Goal: Task Accomplishment & Management: Manage account settings

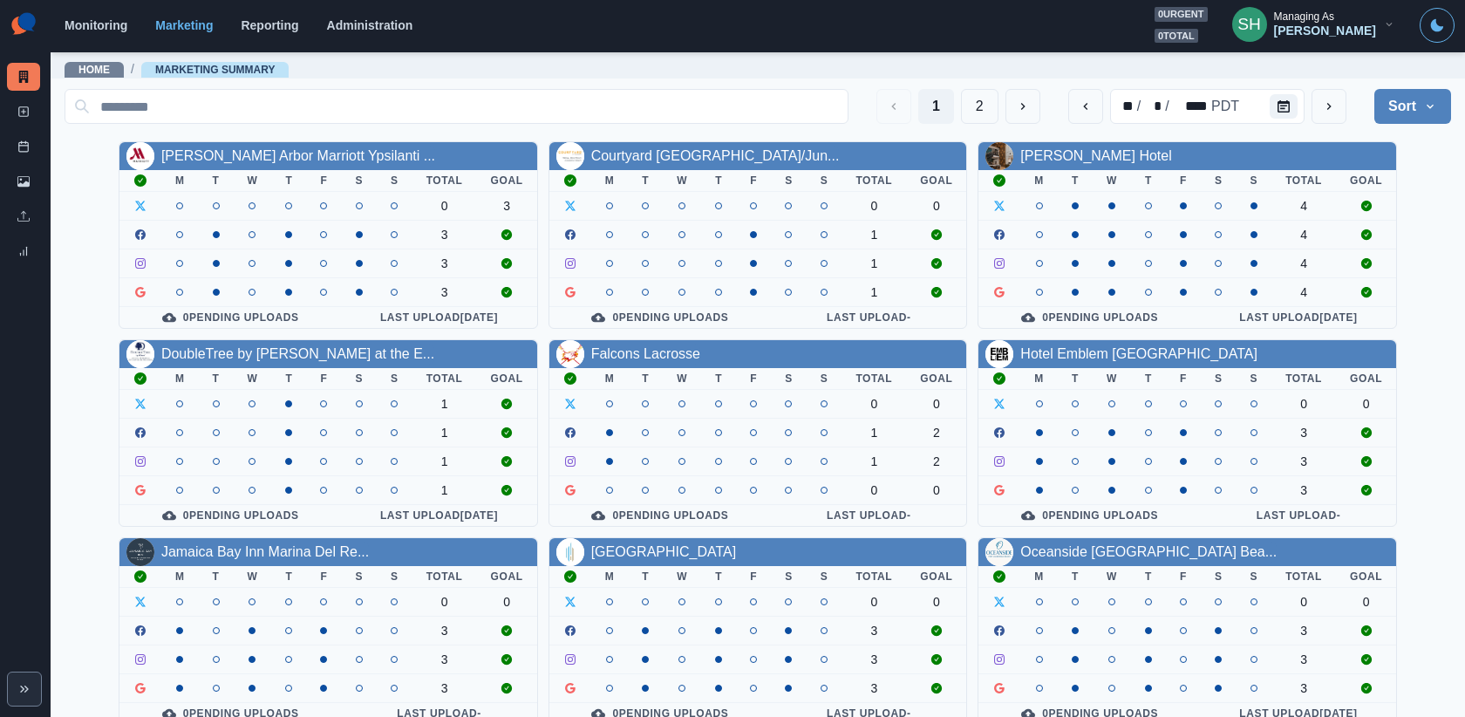
click at [612, 339] on div "Falcons Lacrosse M T W T F S S Total Goal 0 0 1 2 1 2 0 0 0 Pending Uploads Las…" at bounding box center [758, 433] width 419 height 188
click at [612, 340] on div "Falcons Lacrosse" at bounding box center [758, 354] width 418 height 28
click at [611, 349] on link "Falcons Lacrosse" at bounding box center [645, 353] width 109 height 15
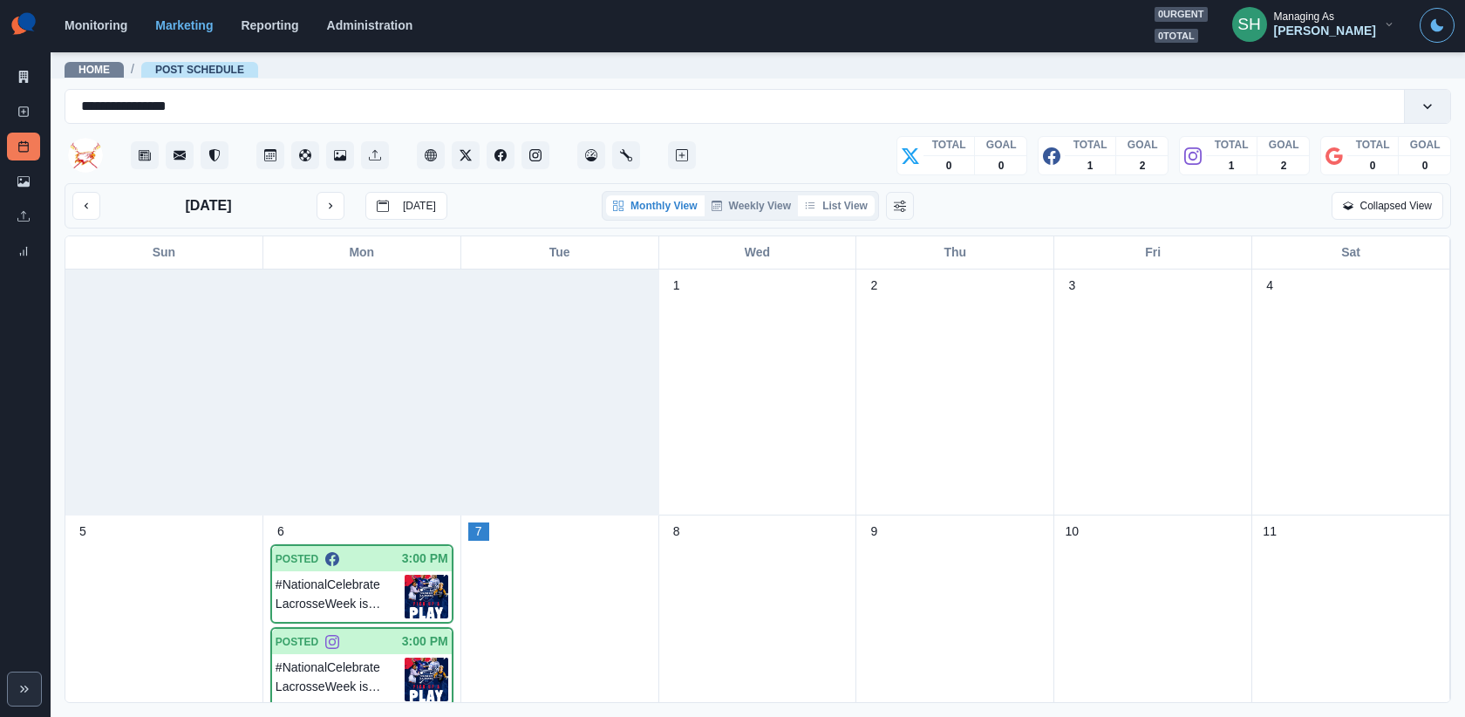
click at [853, 195] on button "List View" at bounding box center [836, 205] width 77 height 21
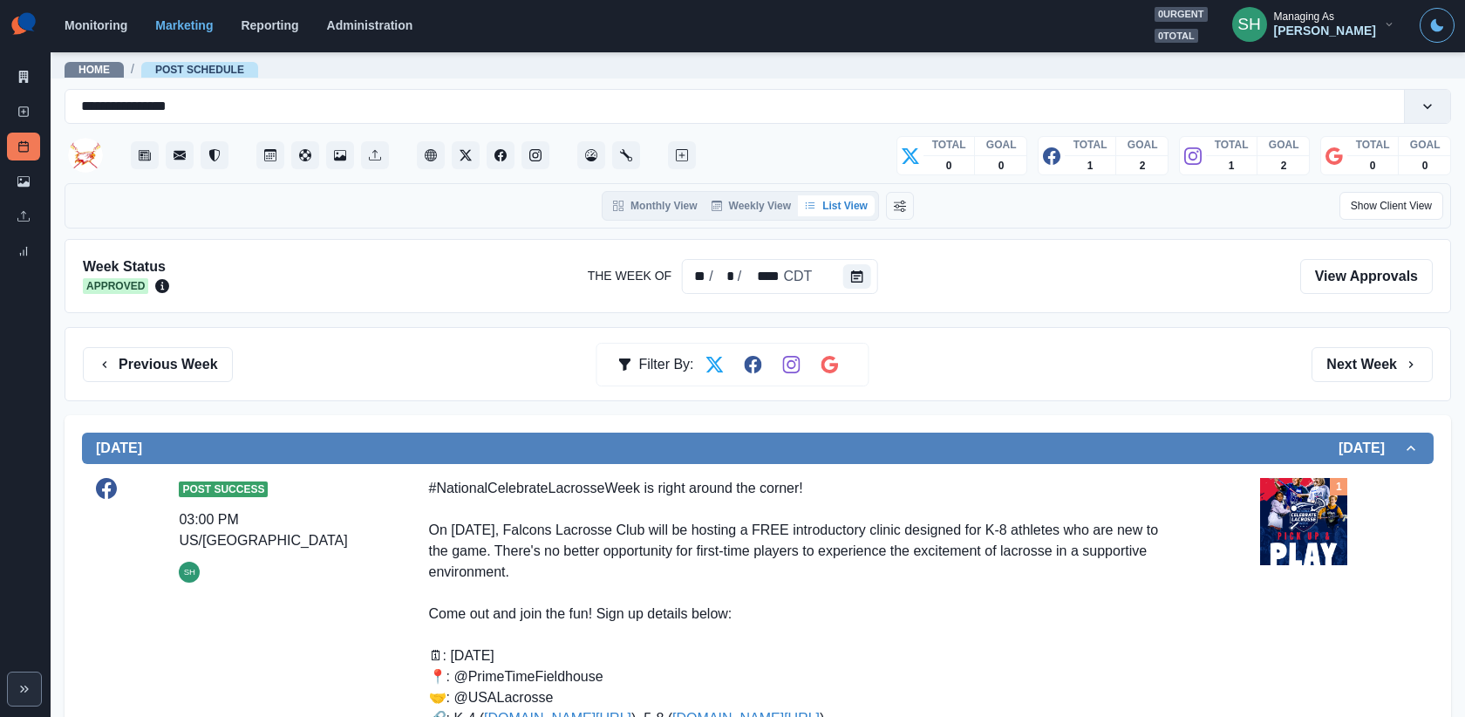
scroll to position [263, 0]
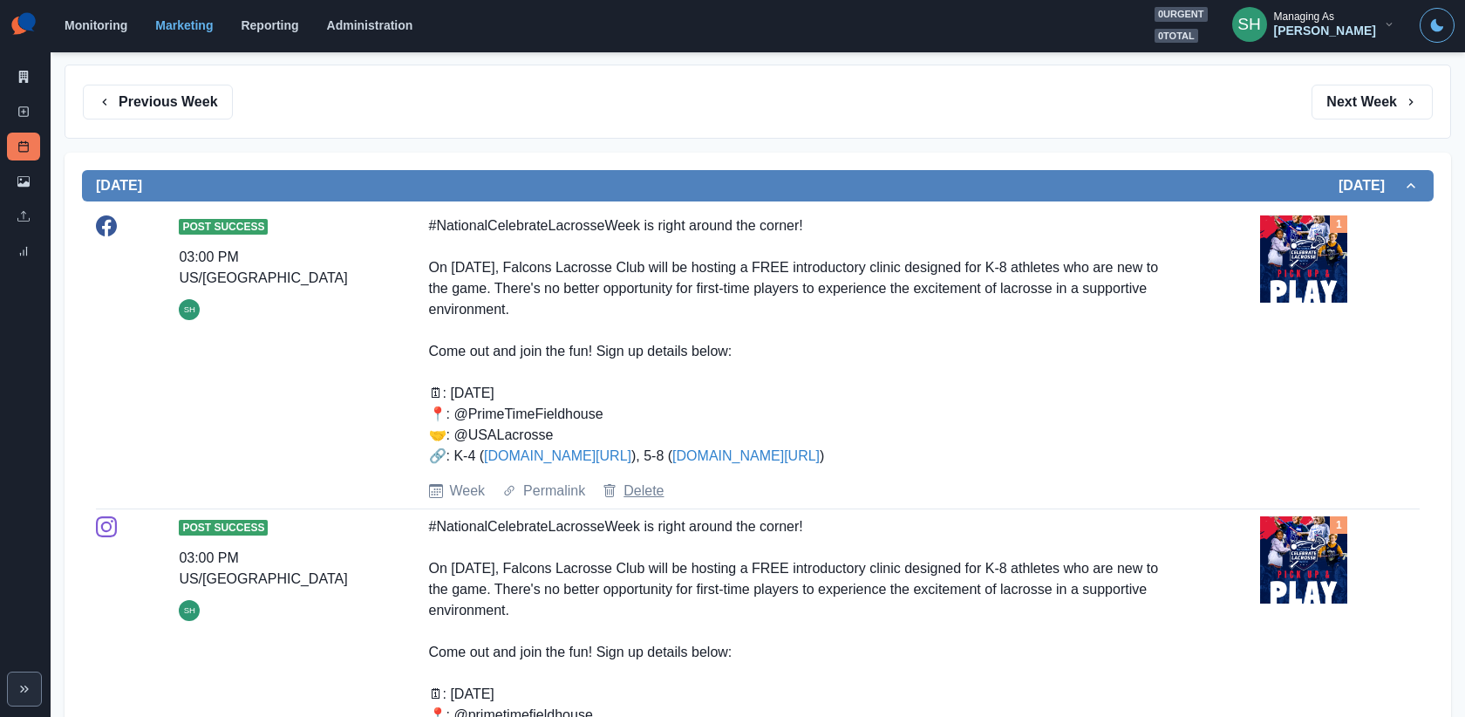
click at [640, 484] on link "Delete" at bounding box center [644, 491] width 40 height 21
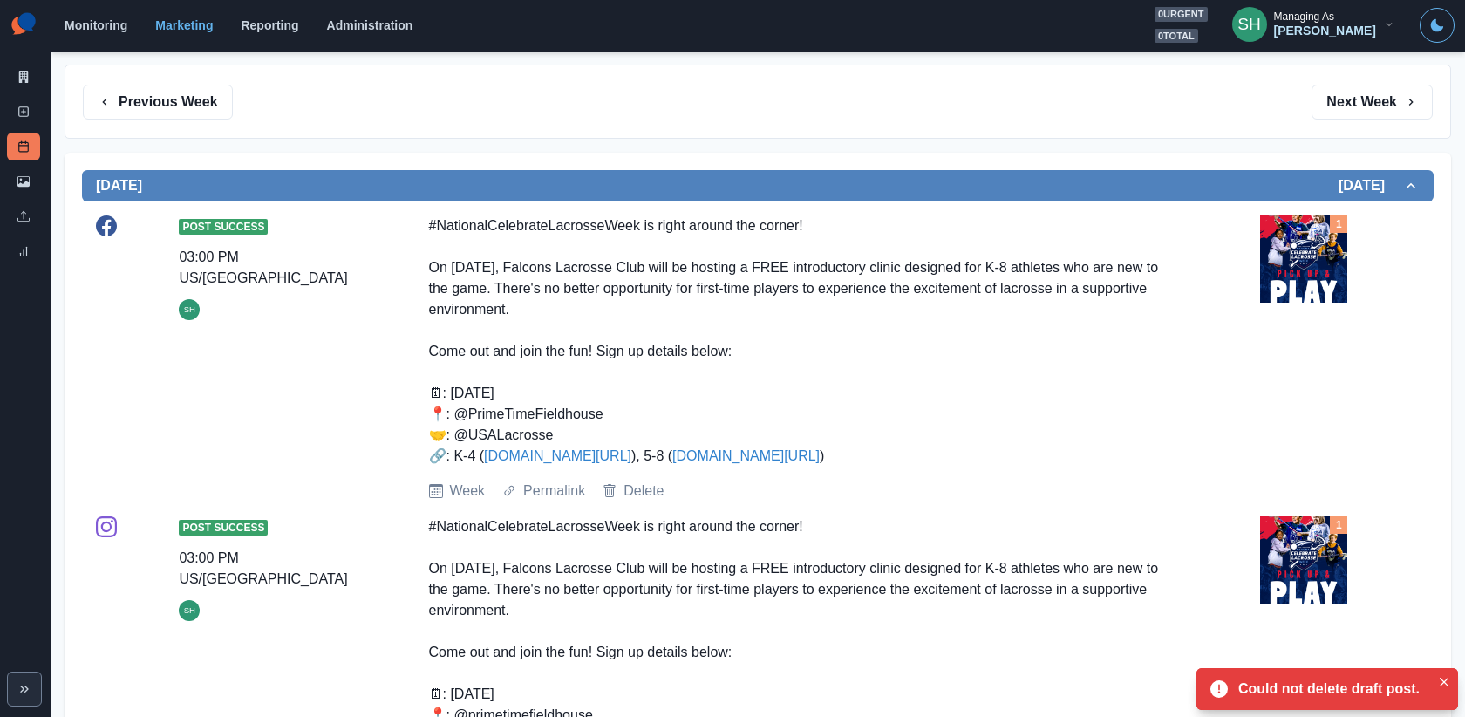
scroll to position [0, 0]
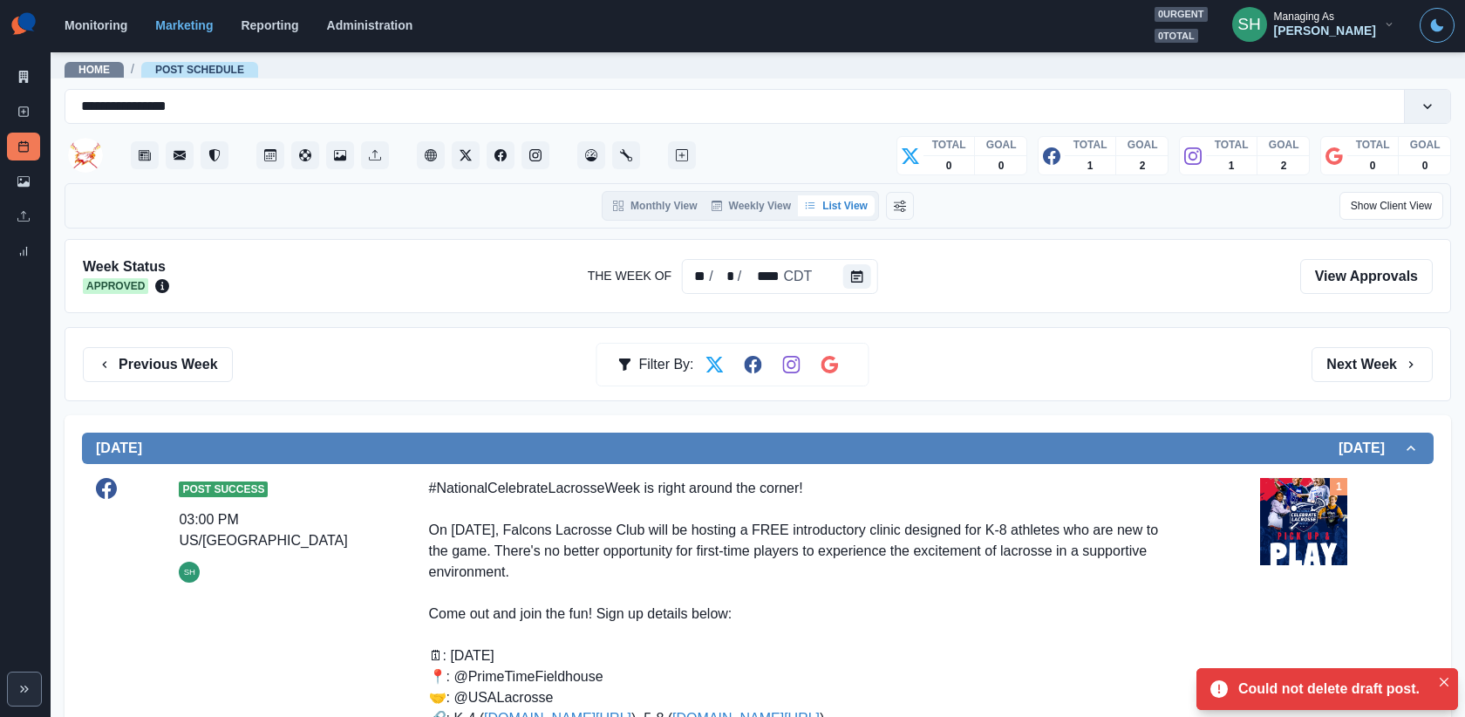
click at [191, 338] on div "Previous Week Filter By: Next Week" at bounding box center [758, 364] width 1387 height 74
click at [191, 358] on button "Previous Week" at bounding box center [158, 364] width 150 height 35
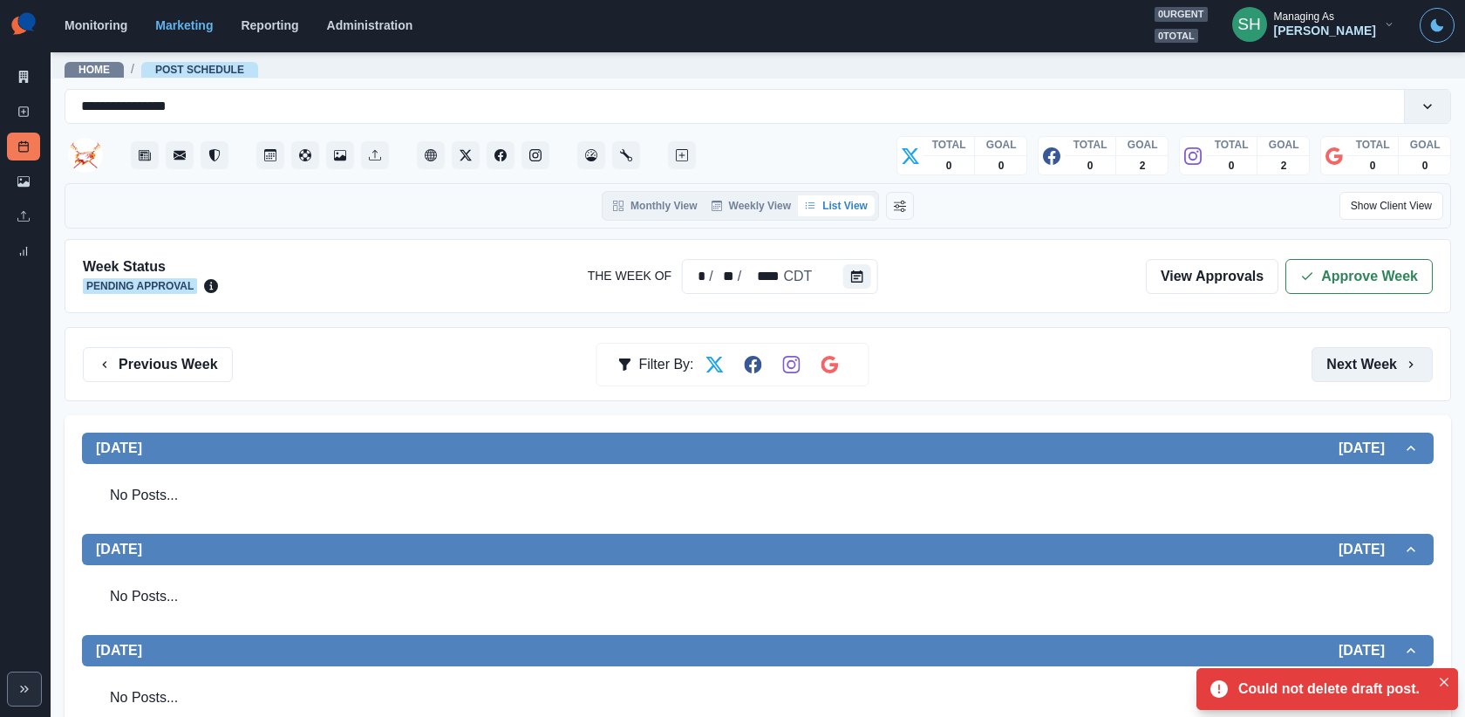
click at [1368, 373] on button "Next Week" at bounding box center [1372, 364] width 121 height 35
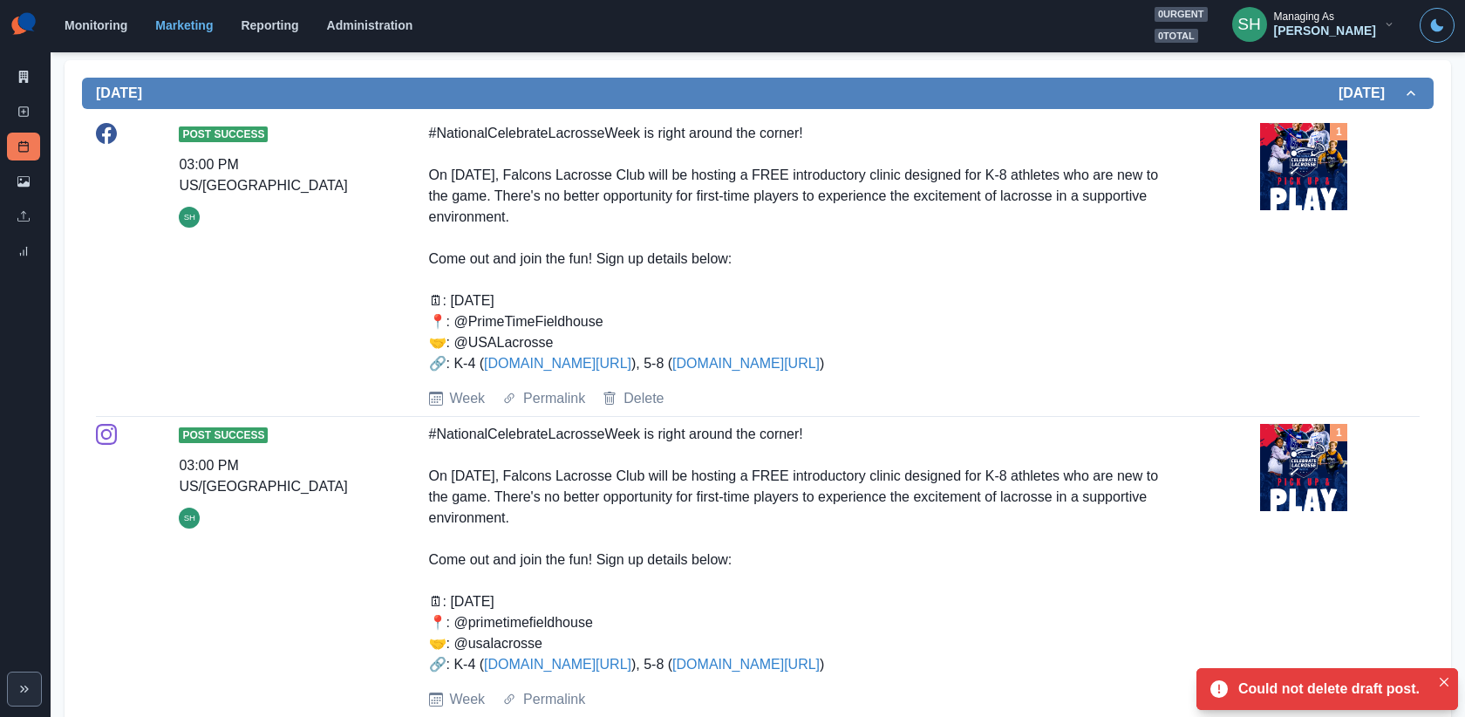
scroll to position [364, 0]
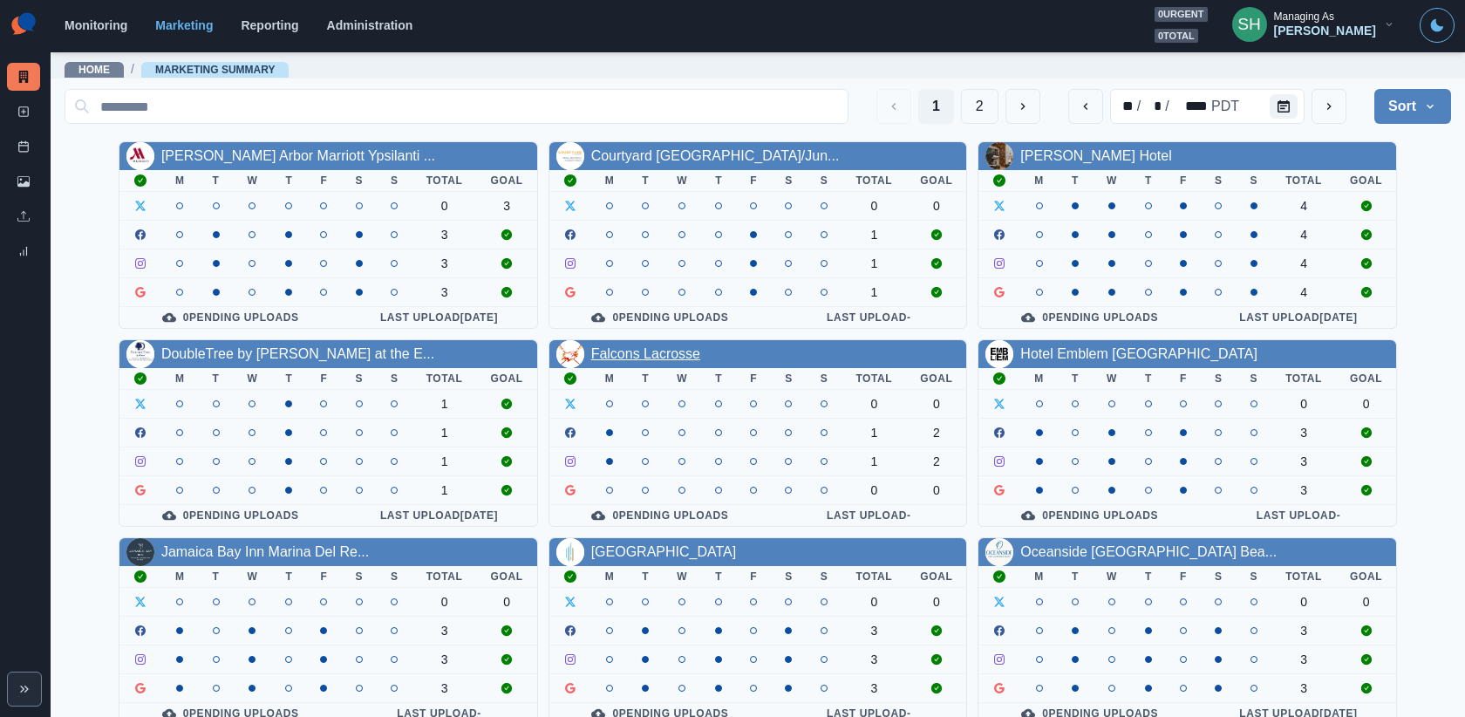
click at [645, 356] on link "Falcons Lacrosse" at bounding box center [645, 353] width 109 height 15
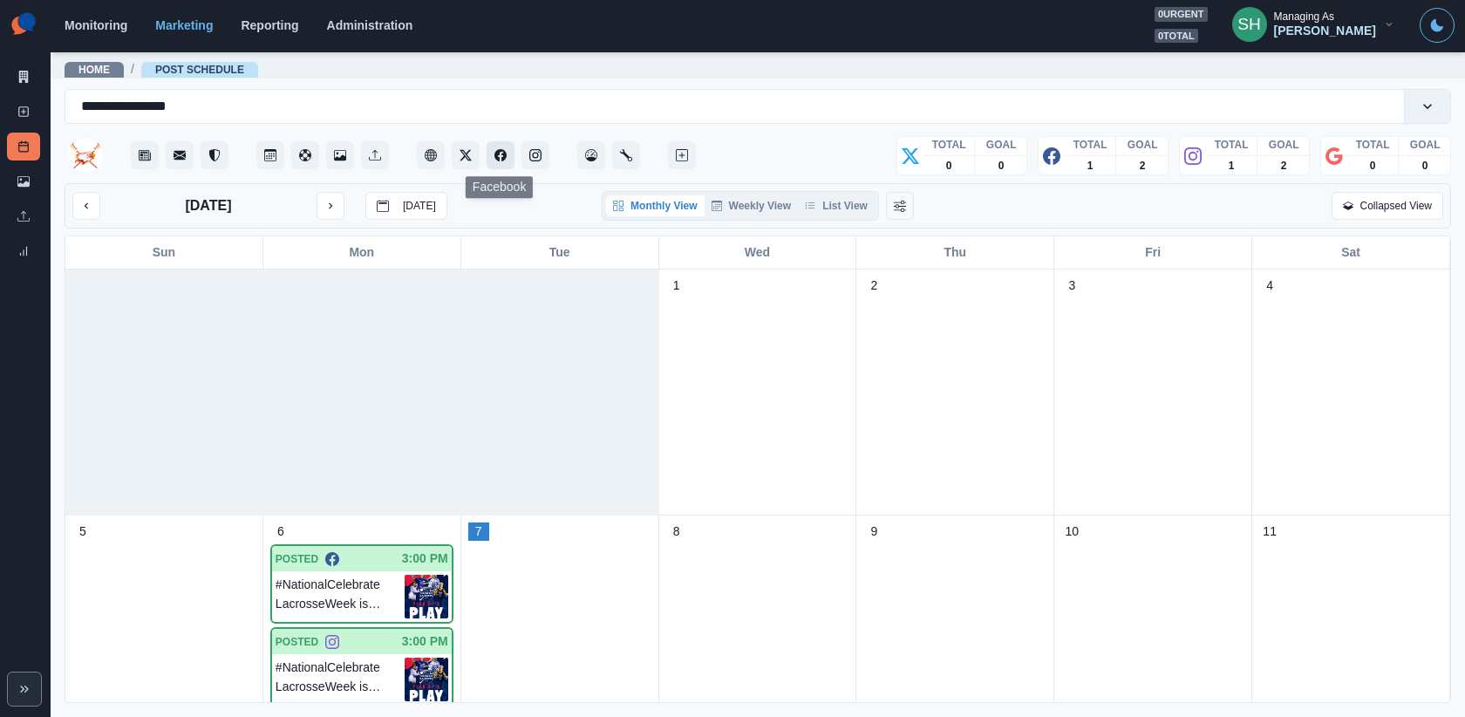
click at [501, 158] on icon "Facebook" at bounding box center [501, 155] width 12 height 12
